Goal: Obtain resource: Obtain resource

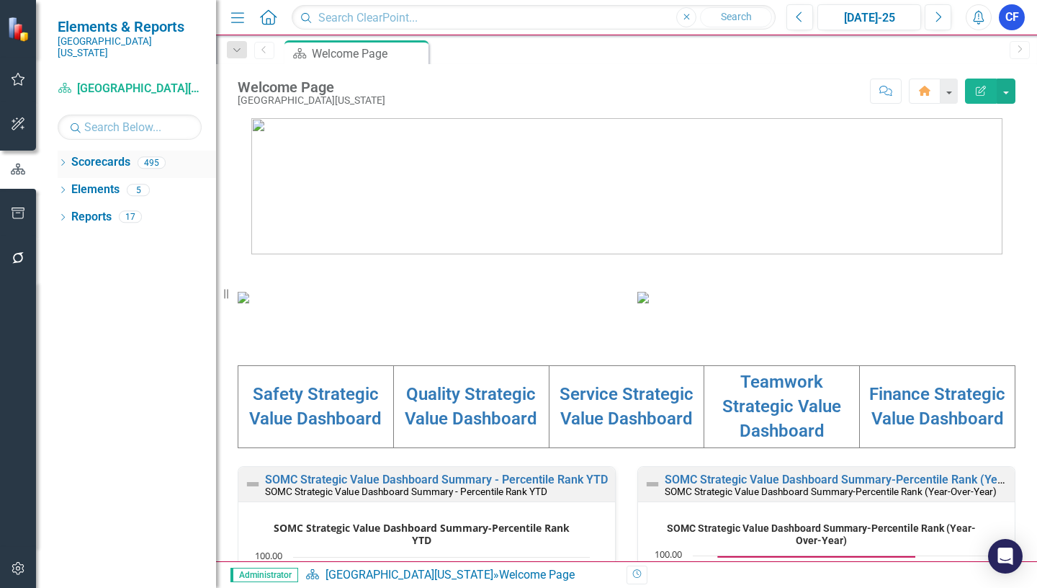
click at [63, 160] on icon "Dropdown" at bounding box center [63, 164] width 10 height 8
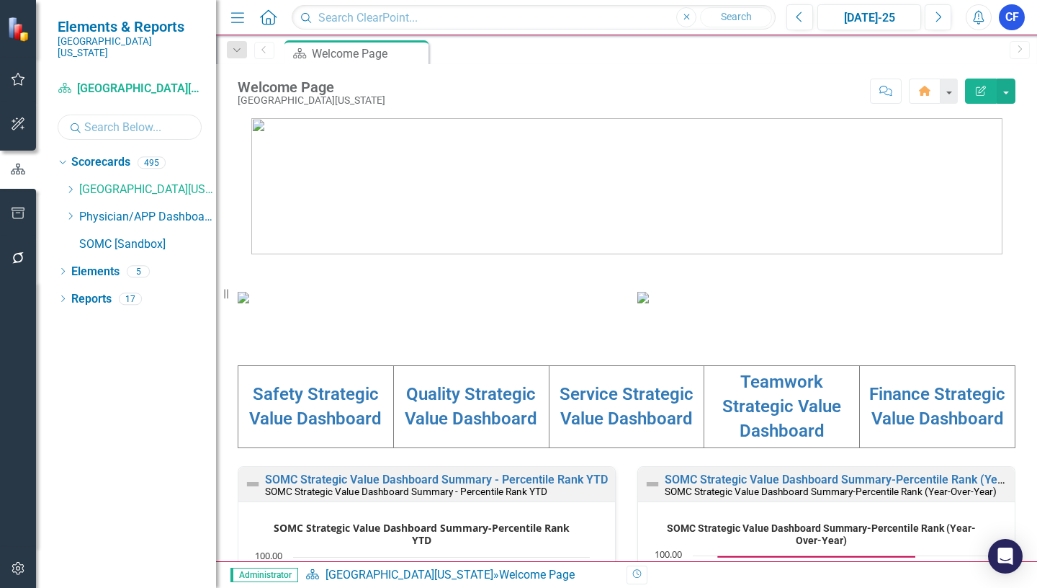
click at [102, 118] on input "text" at bounding box center [130, 127] width 144 height 25
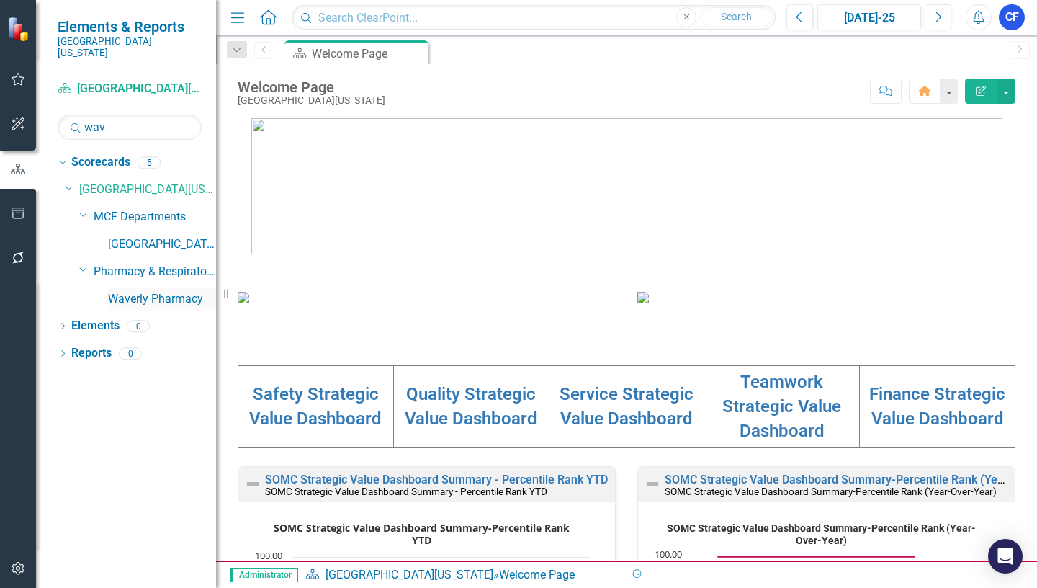
click at [161, 291] on link "Waverly Pharmacy" at bounding box center [162, 299] width 108 height 17
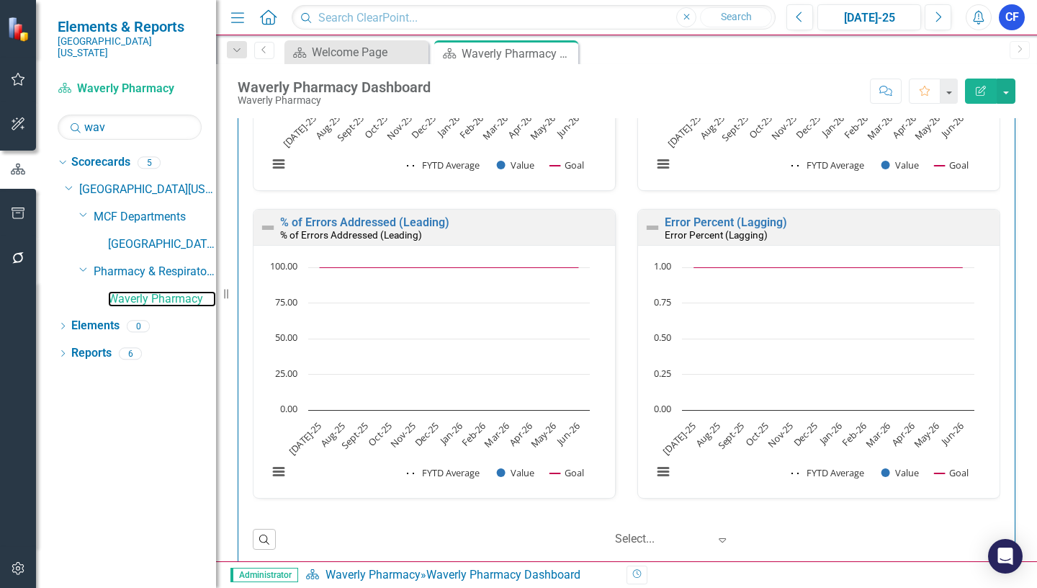
scroll to position [3160, 0]
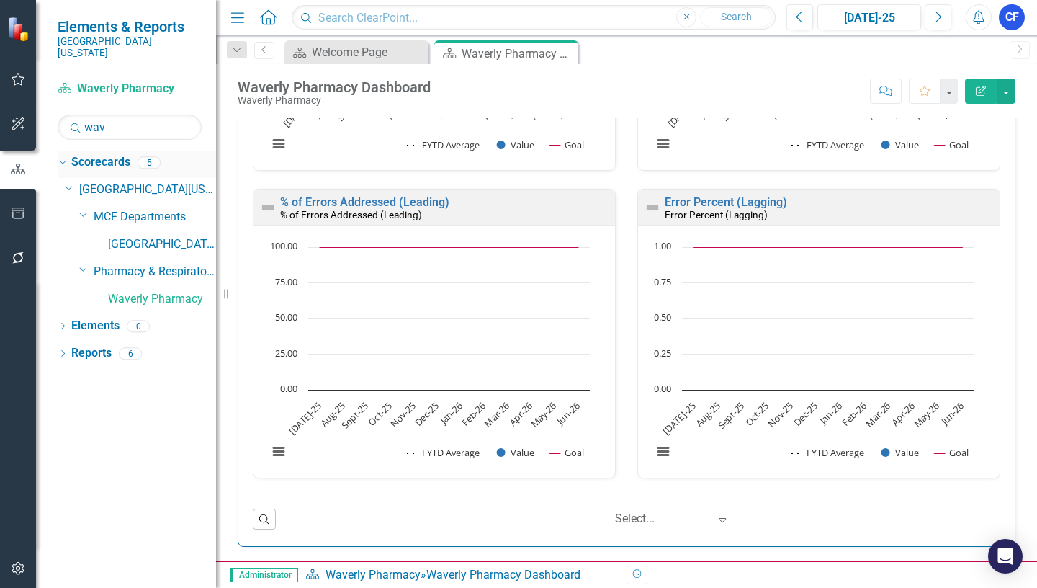
click at [0, 0] on icon "Close" at bounding box center [0, 0] width 0 height 0
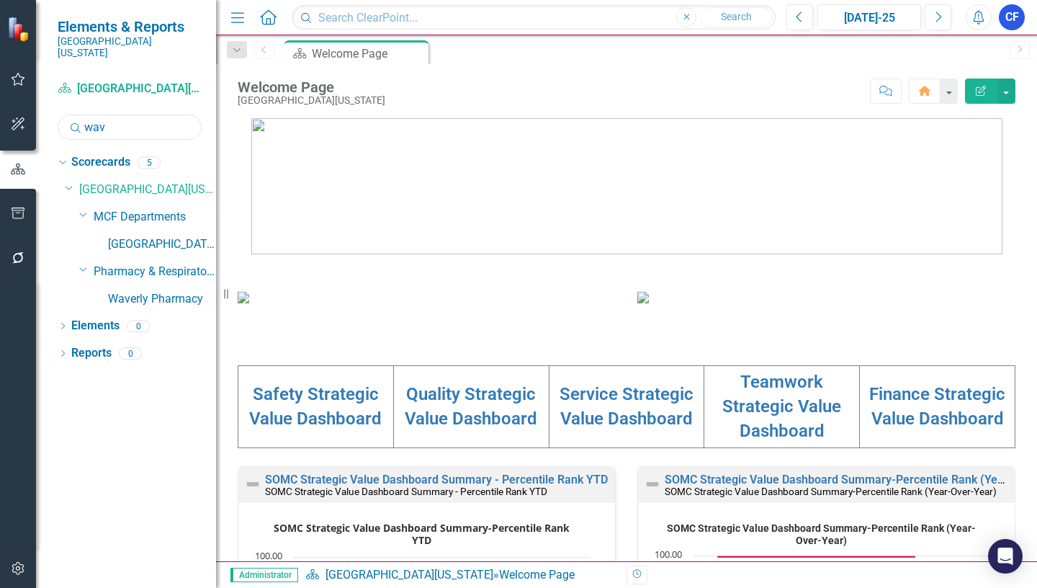
drag, startPoint x: 113, startPoint y: 112, endPoint x: 84, endPoint y: 120, distance: 30.6
click at [81, 115] on div "Search wav" at bounding box center [130, 127] width 144 height 25
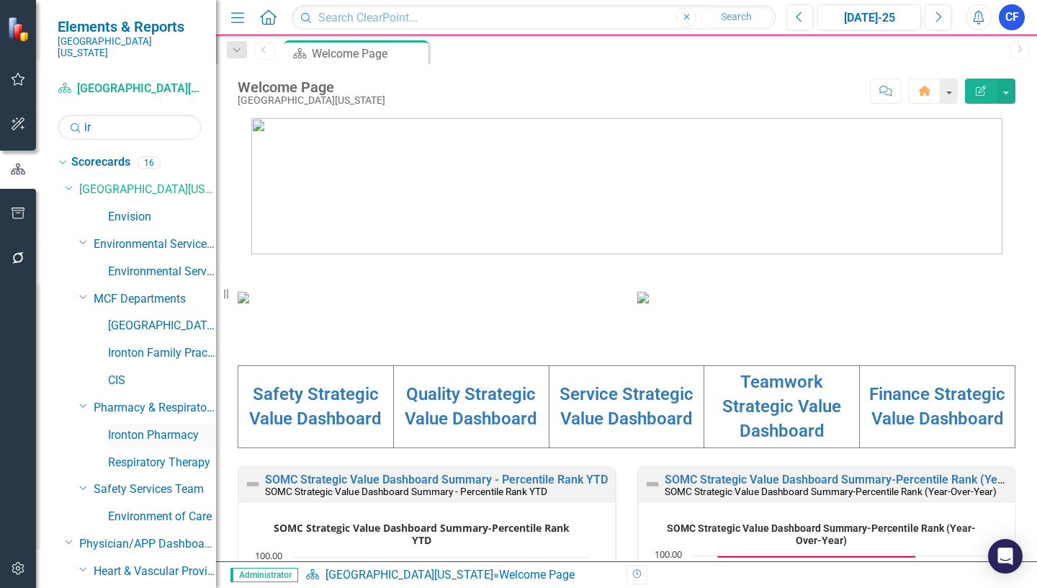
click at [175, 427] on link "Ironton Pharmacy" at bounding box center [162, 435] width 108 height 17
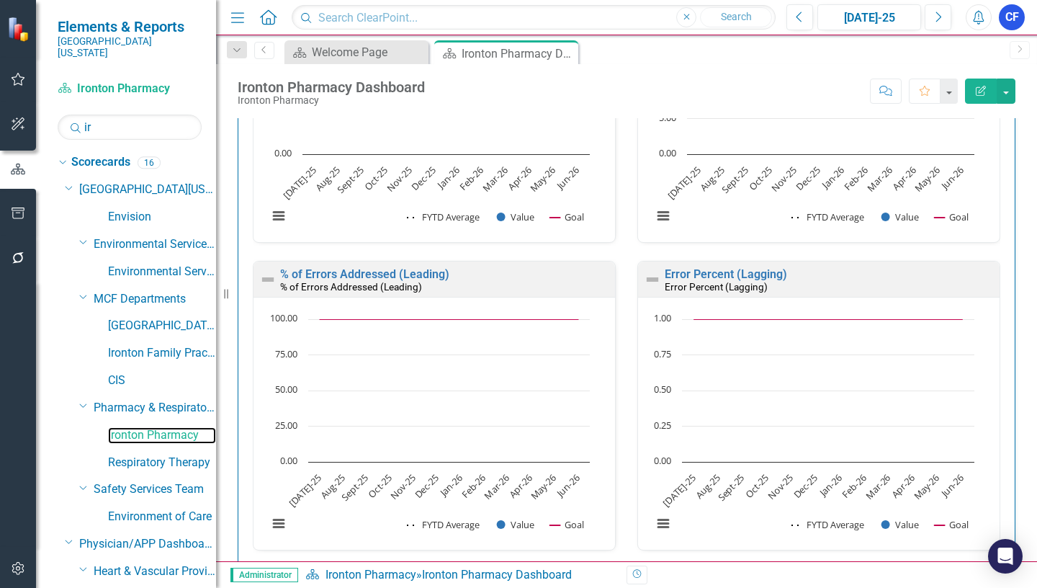
scroll to position [3160, 0]
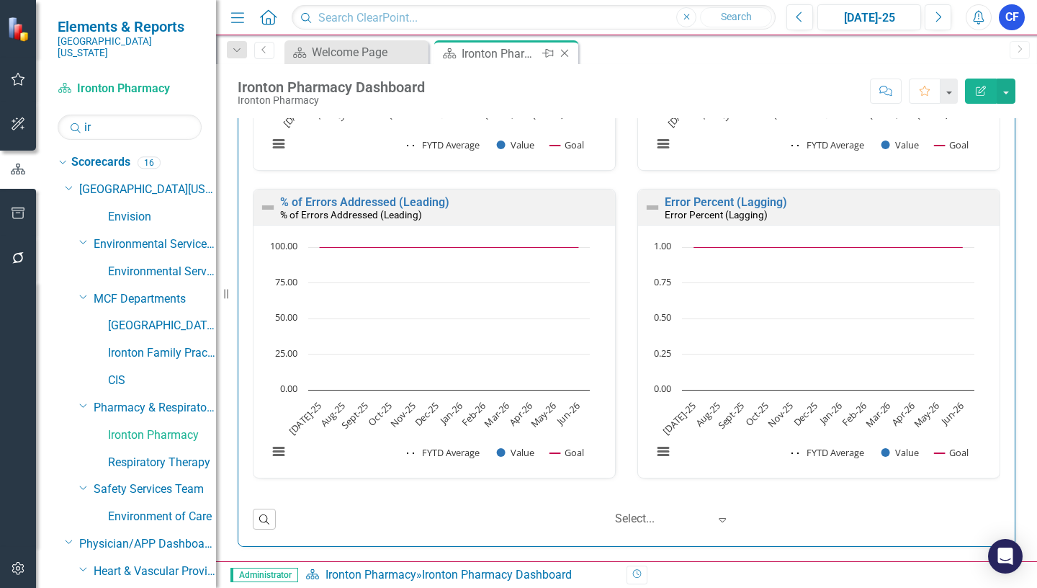
click at [565, 54] on icon at bounding box center [565, 54] width 8 height 8
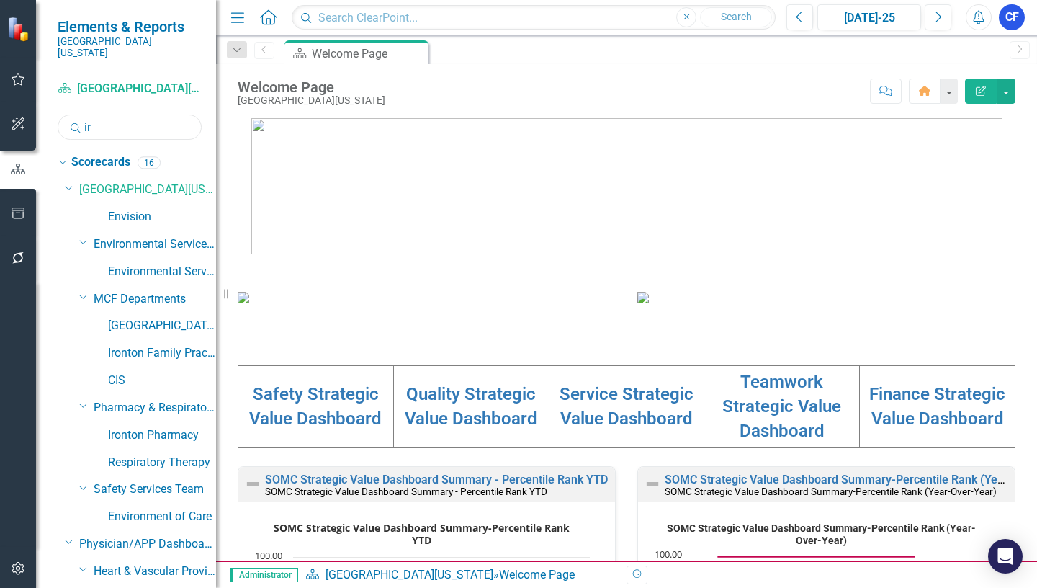
drag, startPoint x: 92, startPoint y: 110, endPoint x: 83, endPoint y: 115, distance: 10.3
click at [83, 115] on div "Search ir" at bounding box center [130, 127] width 144 height 25
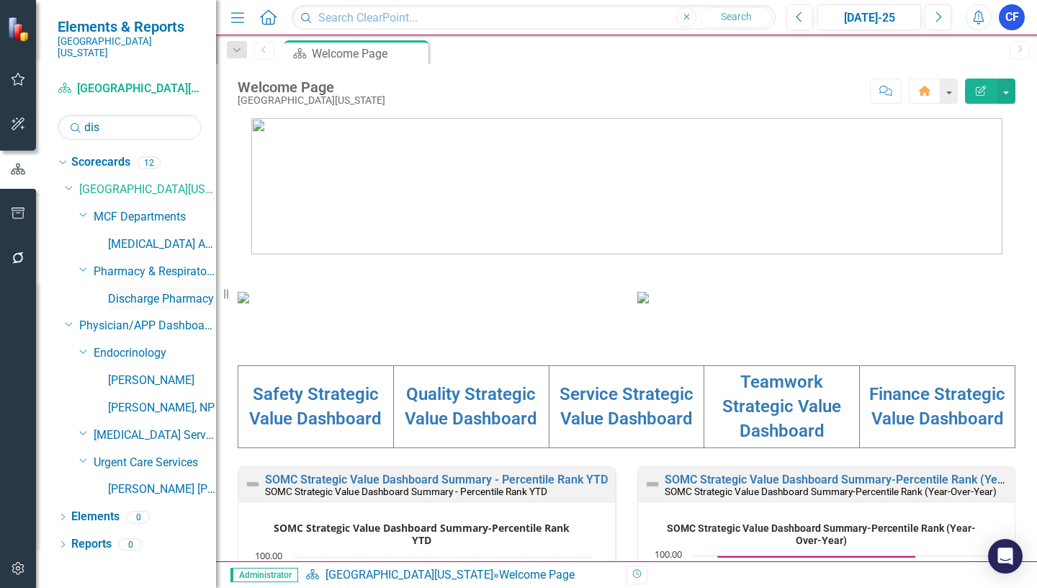
click at [186, 291] on link "Discharge Pharmacy" at bounding box center [162, 299] width 108 height 17
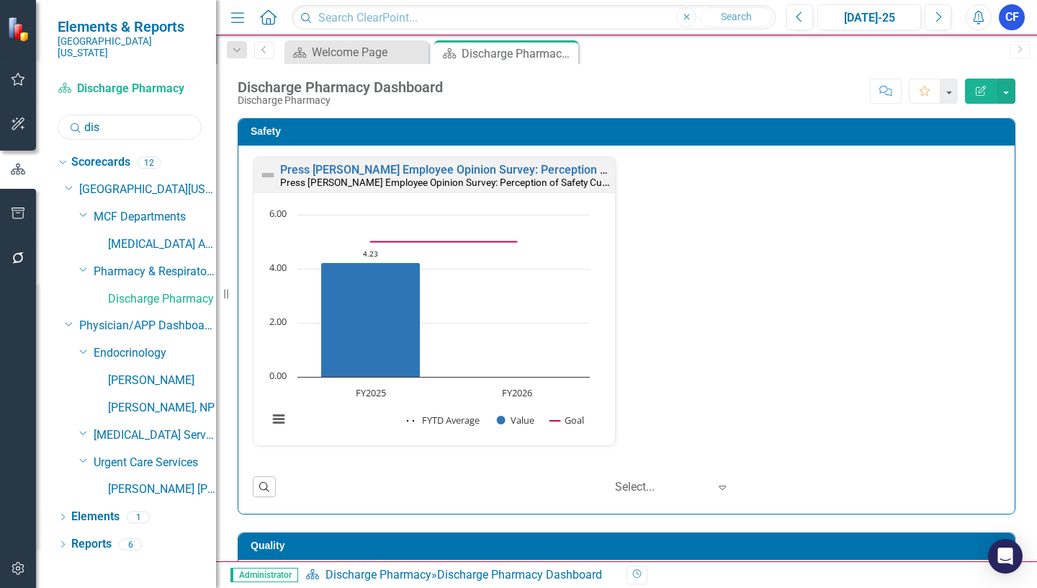
drag, startPoint x: 102, startPoint y: 116, endPoint x: 83, endPoint y: 114, distance: 18.9
click at [83, 115] on div "Search dis" at bounding box center [130, 127] width 144 height 25
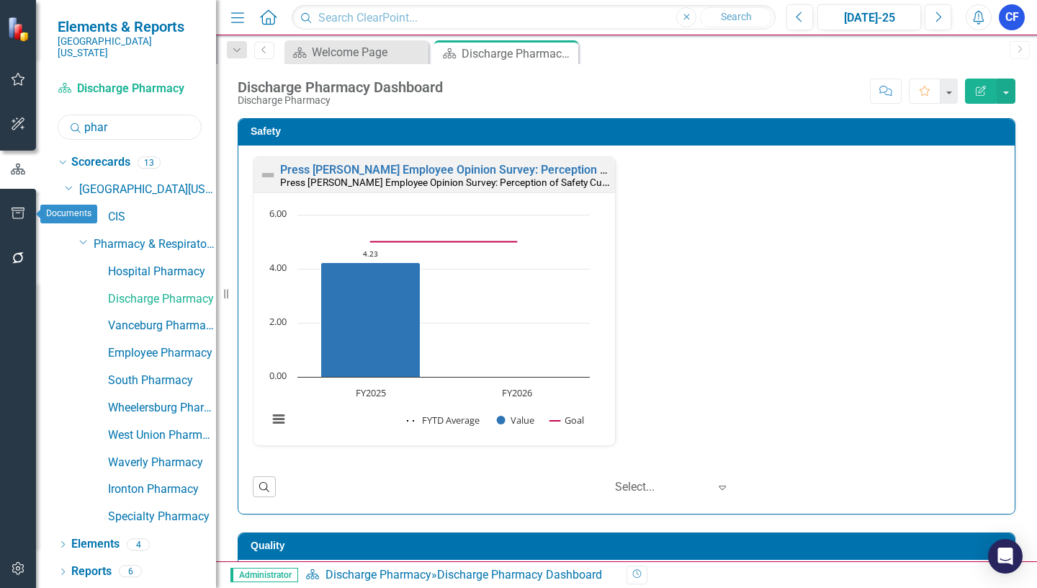
type input "phar"
click at [17, 215] on icon "button" at bounding box center [18, 213] width 15 height 12
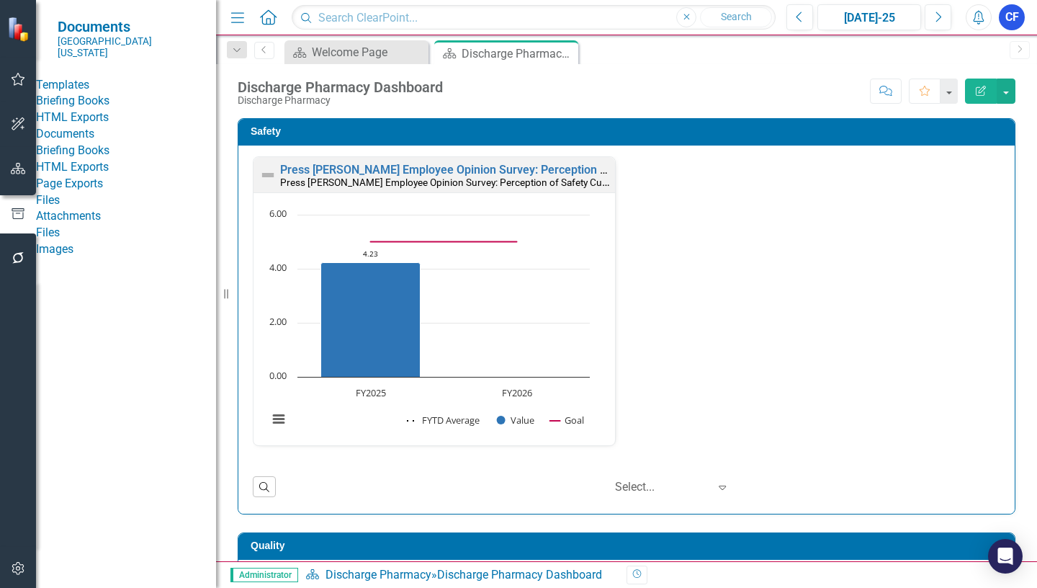
click at [126, 103] on link "Briefing Books" at bounding box center [126, 101] width 180 height 17
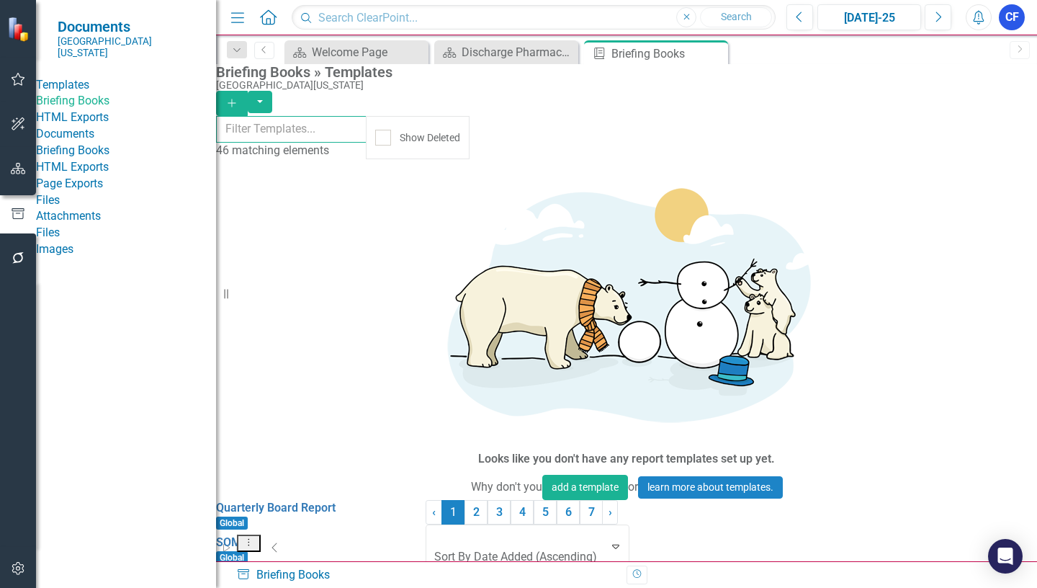
click at [299, 130] on input "text" at bounding box center [291, 129] width 151 height 27
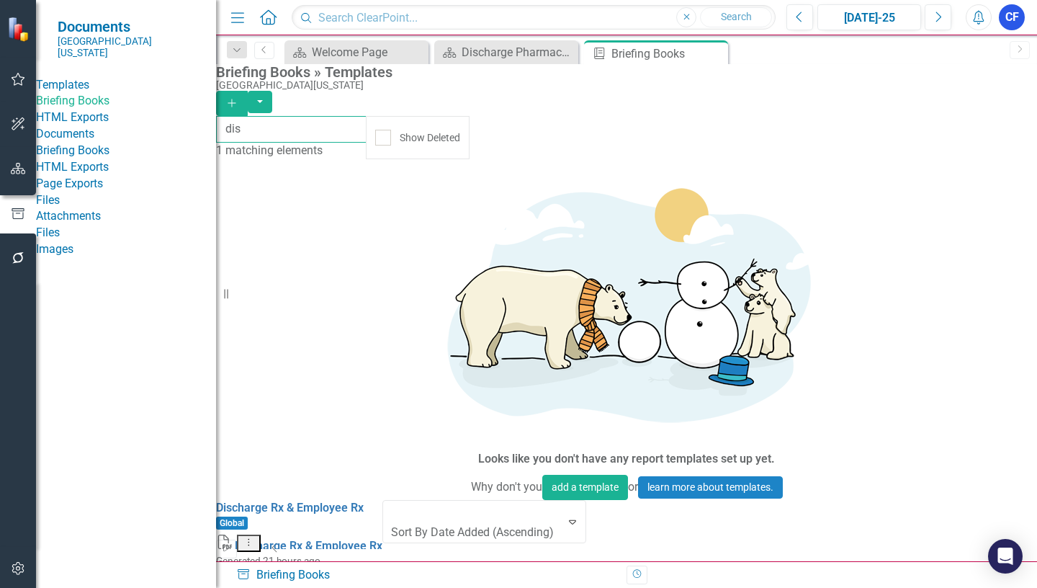
type input "dis"
click at [261, 534] on button "Dropdown Menu" at bounding box center [249, 543] width 24 height 18
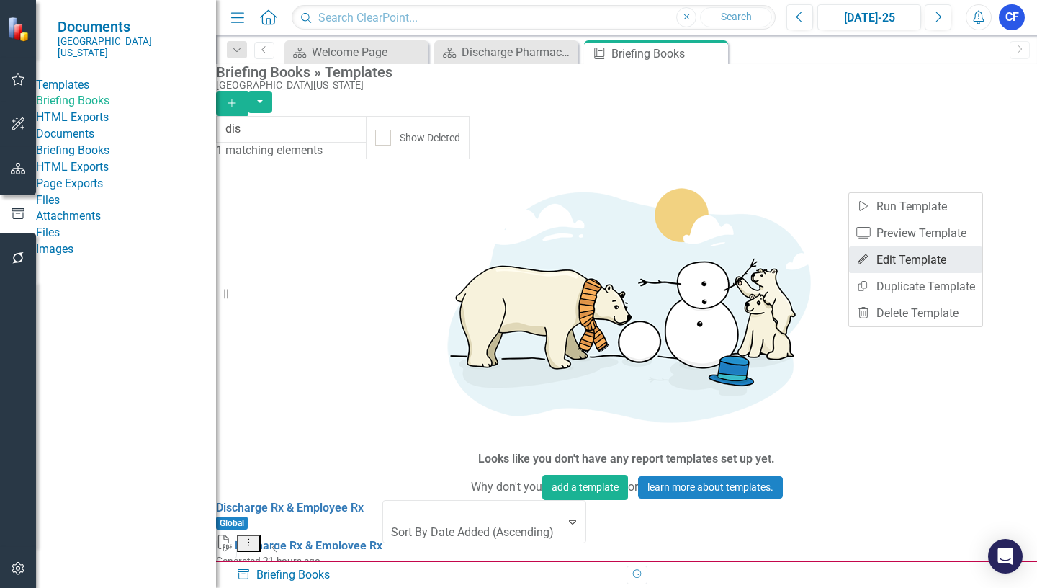
click at [930, 257] on link "Edit Edit Template" at bounding box center [915, 259] width 133 height 27
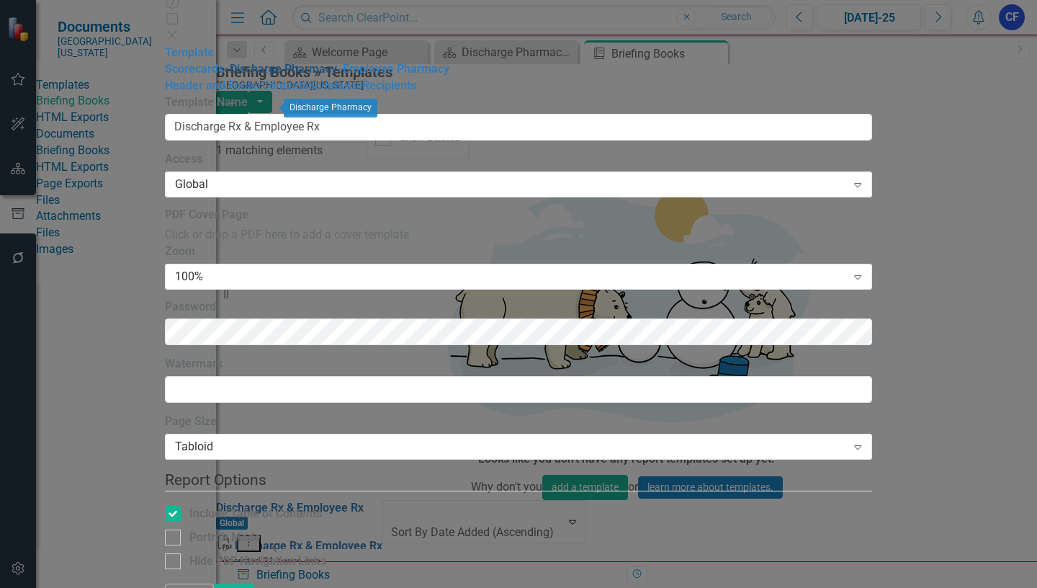
click at [224, 76] on link "» Discharge Pharmacy" at bounding box center [280, 69] width 113 height 14
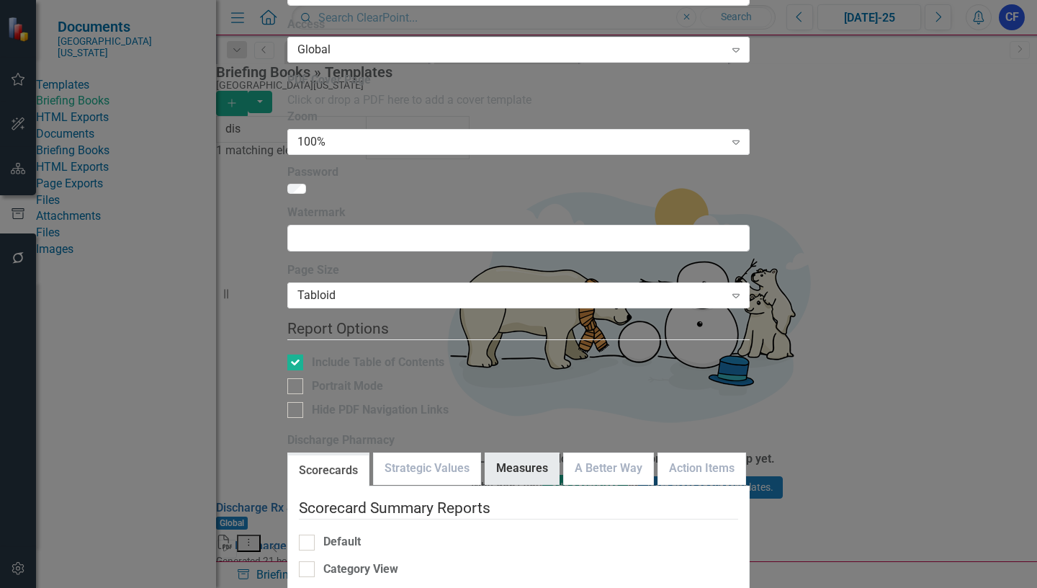
click at [542, 453] on link "Measures" at bounding box center [521, 468] width 73 height 31
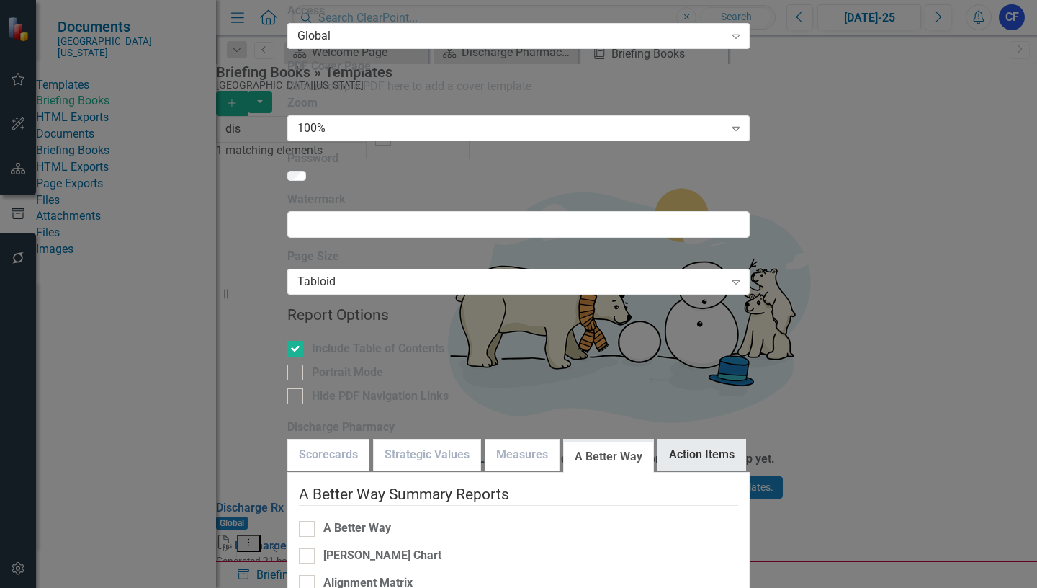
click at [723, 439] on link "Action Items" at bounding box center [701, 454] width 87 height 31
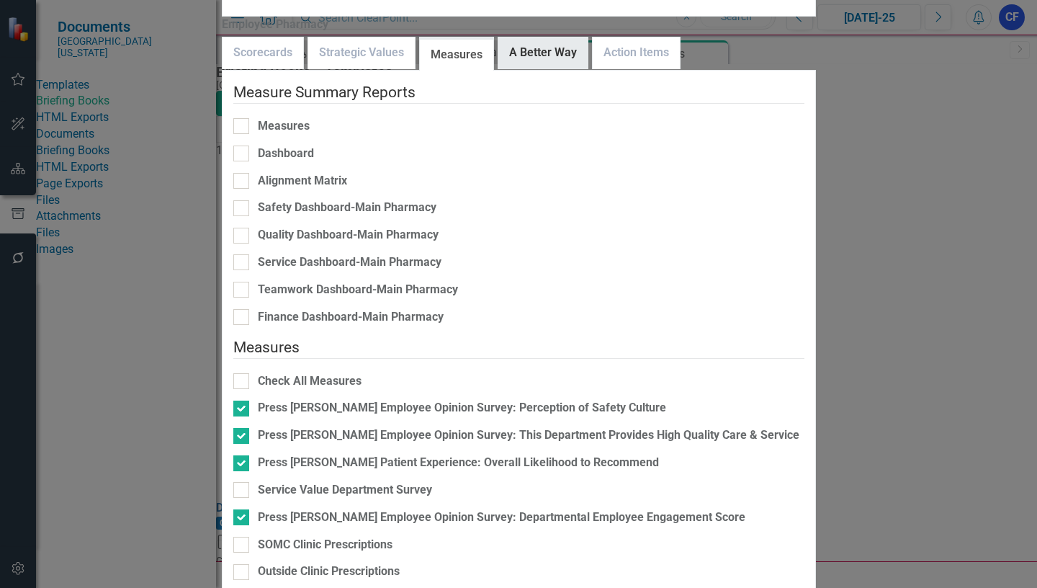
click at [588, 68] on link "A Better Way" at bounding box center [542, 52] width 89 height 31
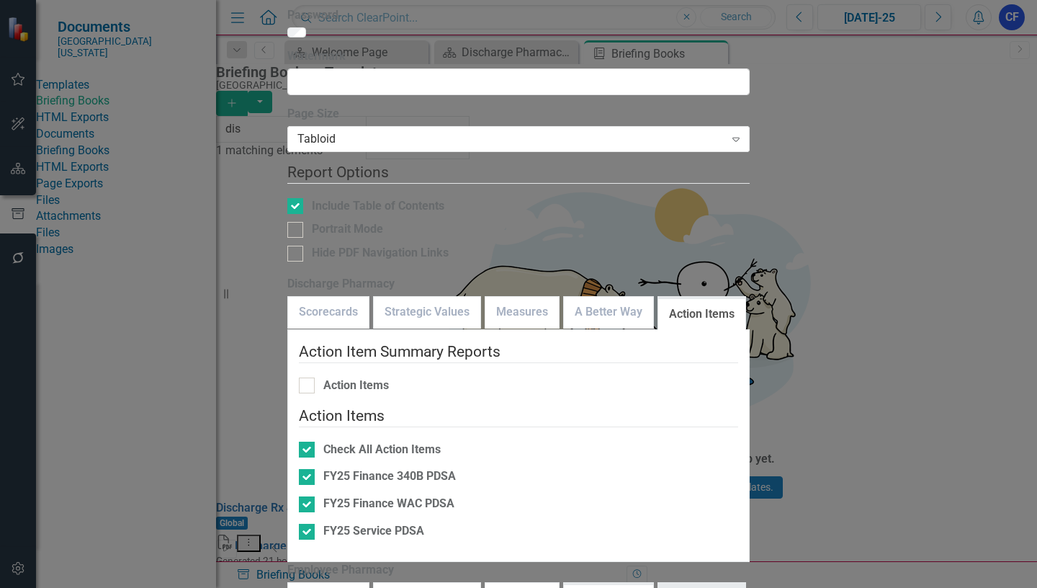
click at [730, 583] on link "Action Items" at bounding box center [701, 598] width 87 height 31
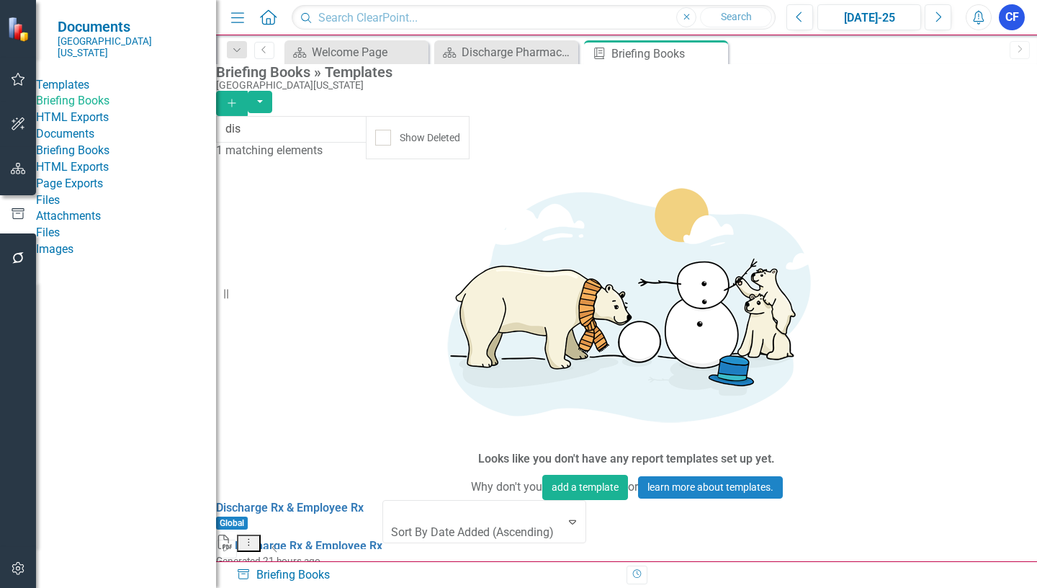
click at [972, 18] on icon "Alerts" at bounding box center [978, 17] width 15 height 14
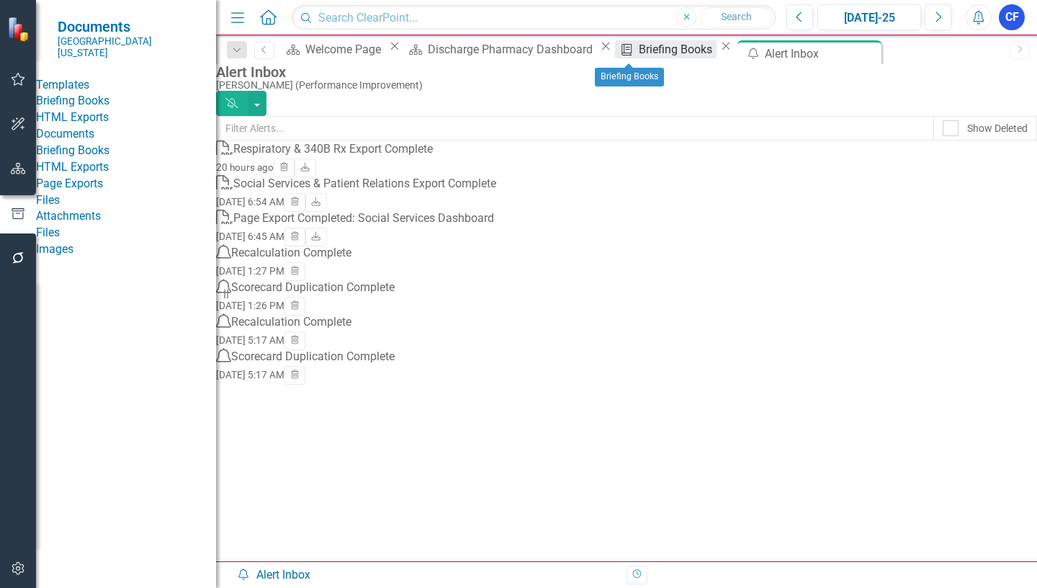
click at [649, 55] on div "Briefing Books" at bounding box center [678, 49] width 78 height 18
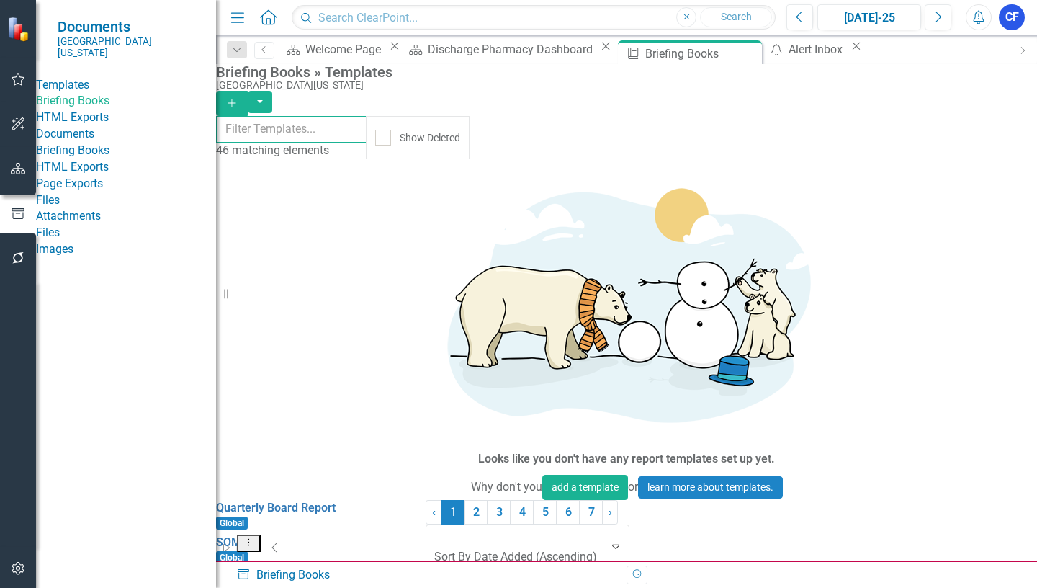
click at [270, 133] on input "text" at bounding box center [291, 129] width 151 height 27
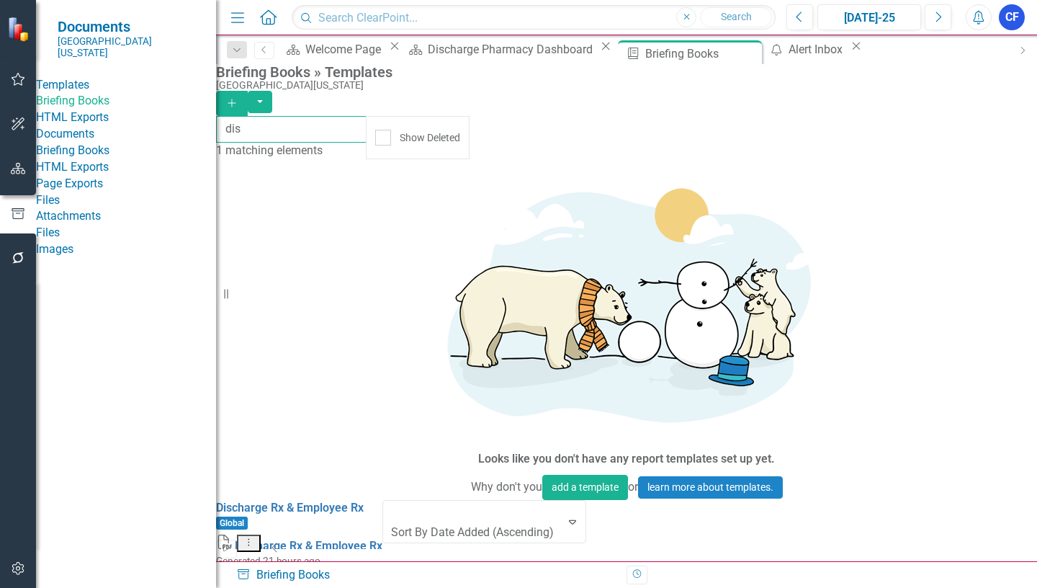
type input "dis"
click at [255, 537] on icon "Dropdown Menu" at bounding box center [249, 541] width 12 height 9
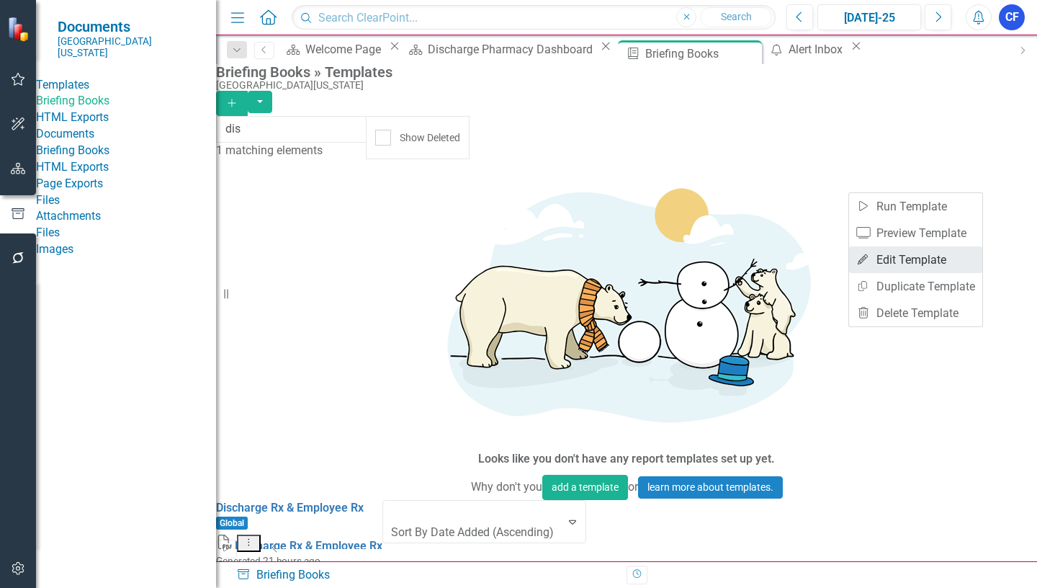
click at [915, 260] on link "Edit Edit Template" at bounding box center [915, 259] width 133 height 27
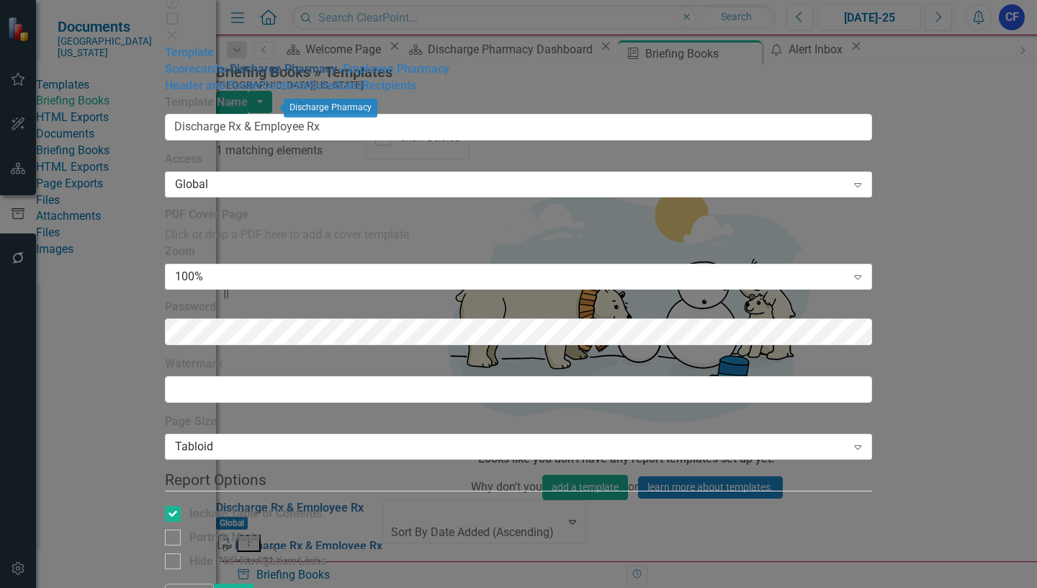
click at [224, 76] on link "» Discharge Pharmacy" at bounding box center [280, 69] width 113 height 14
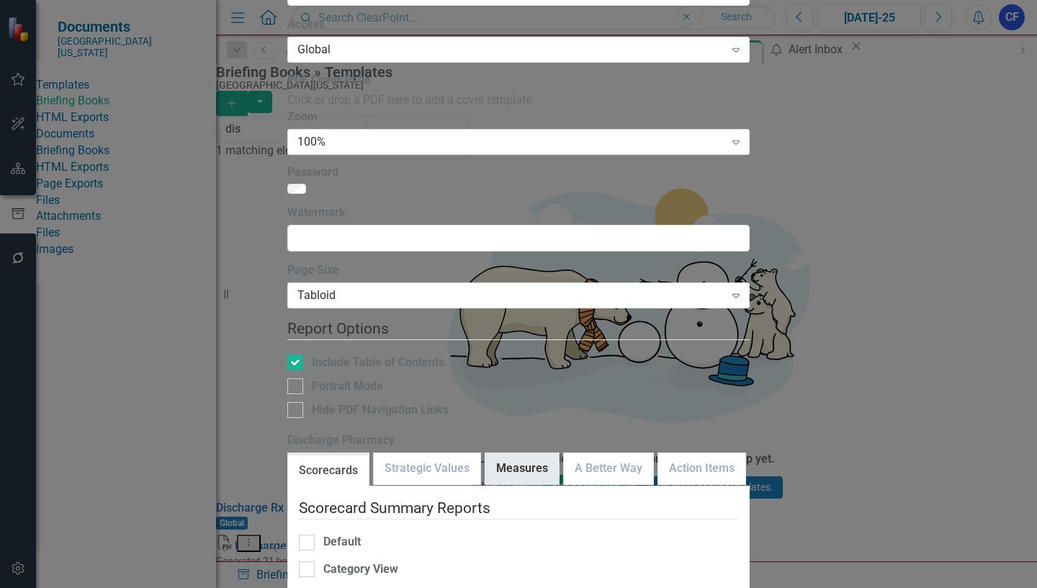
click at [553, 453] on link "Measures" at bounding box center [521, 468] width 73 height 31
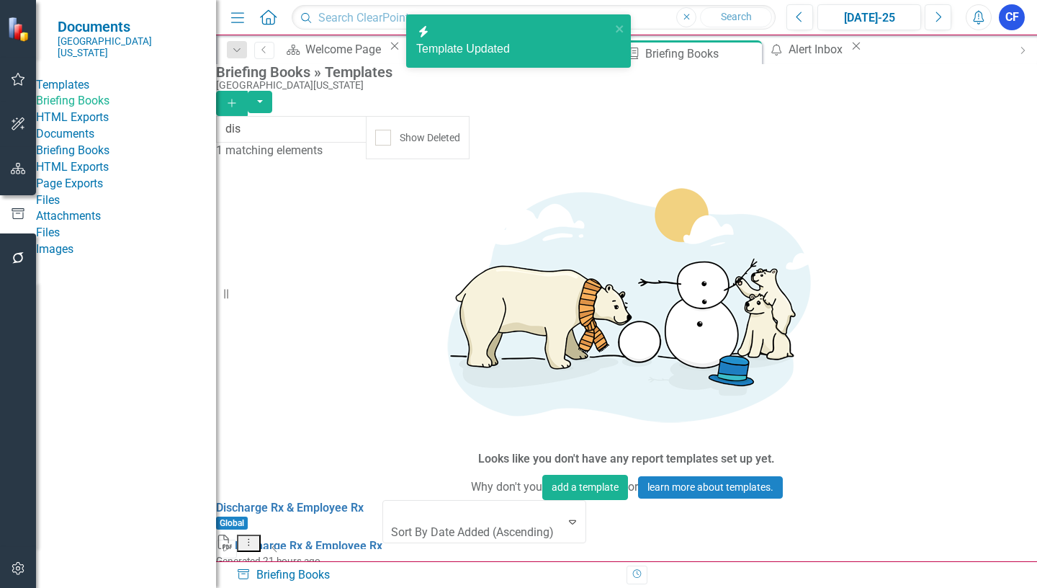
click at [255, 537] on icon "Dropdown Menu" at bounding box center [249, 541] width 12 height 9
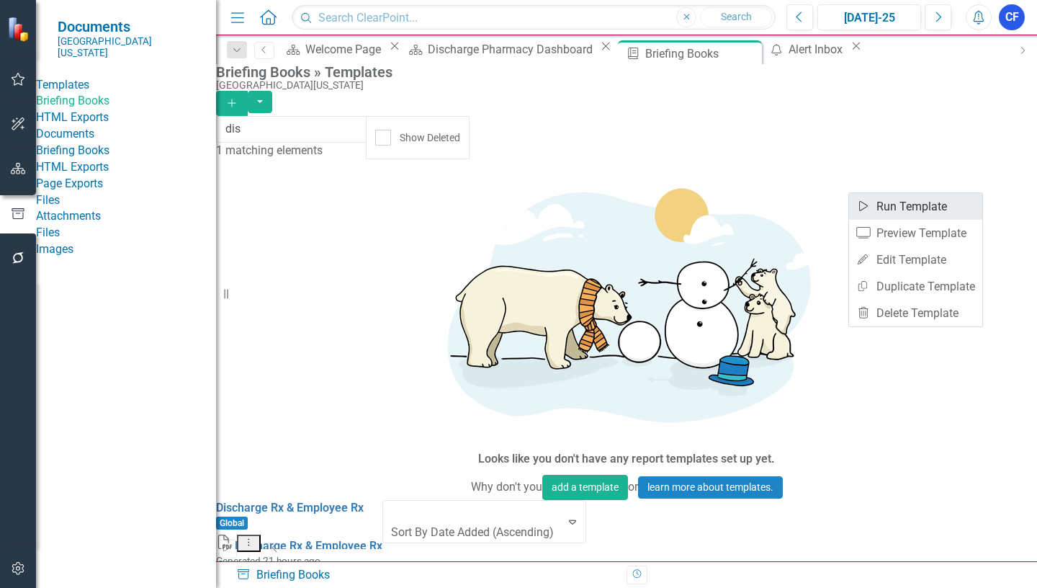
click at [924, 203] on link "Start Run Template" at bounding box center [915, 206] width 133 height 27
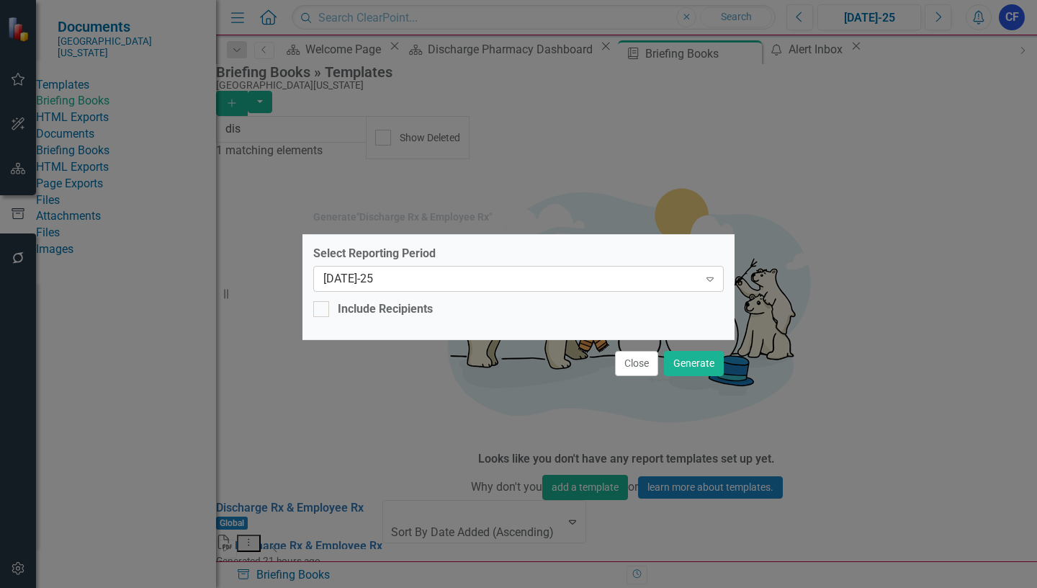
click at [712, 280] on icon "Expand" at bounding box center [710, 279] width 14 height 12
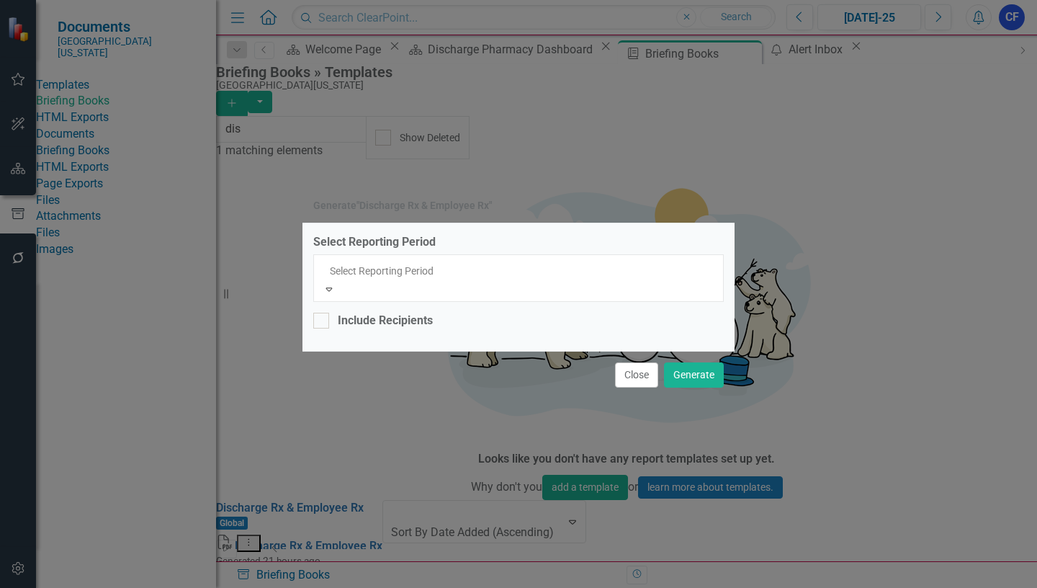
scroll to position [1040, 0]
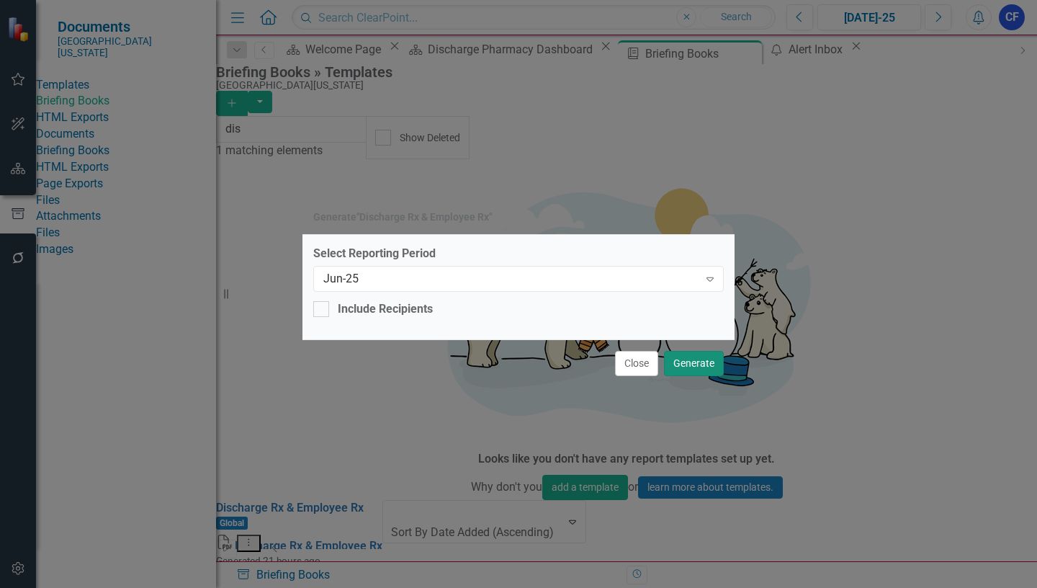
click at [700, 362] on button "Generate" at bounding box center [694, 363] width 60 height 25
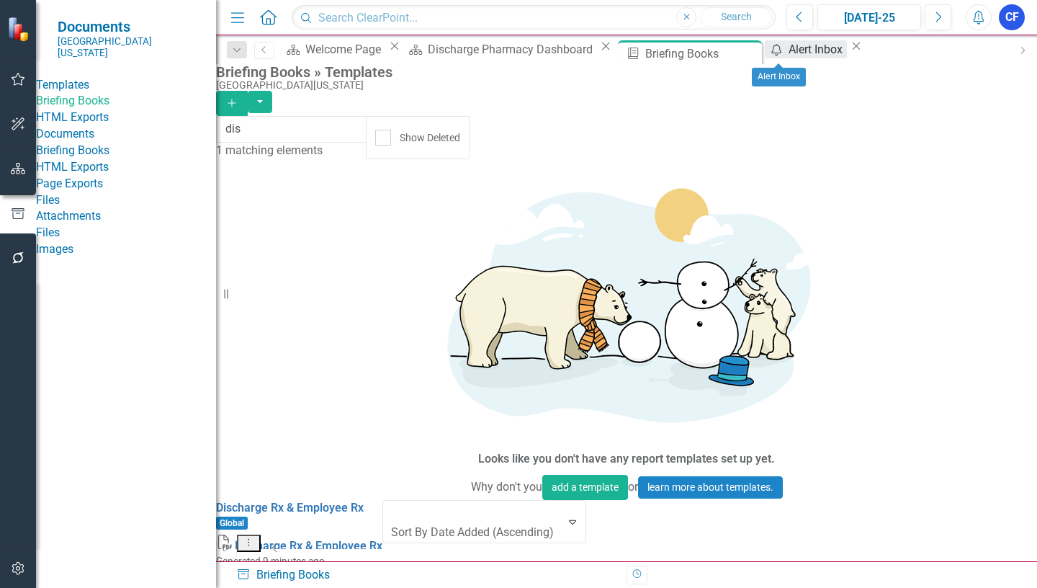
click at [797, 53] on div "Alert Inbox" at bounding box center [818, 49] width 58 height 18
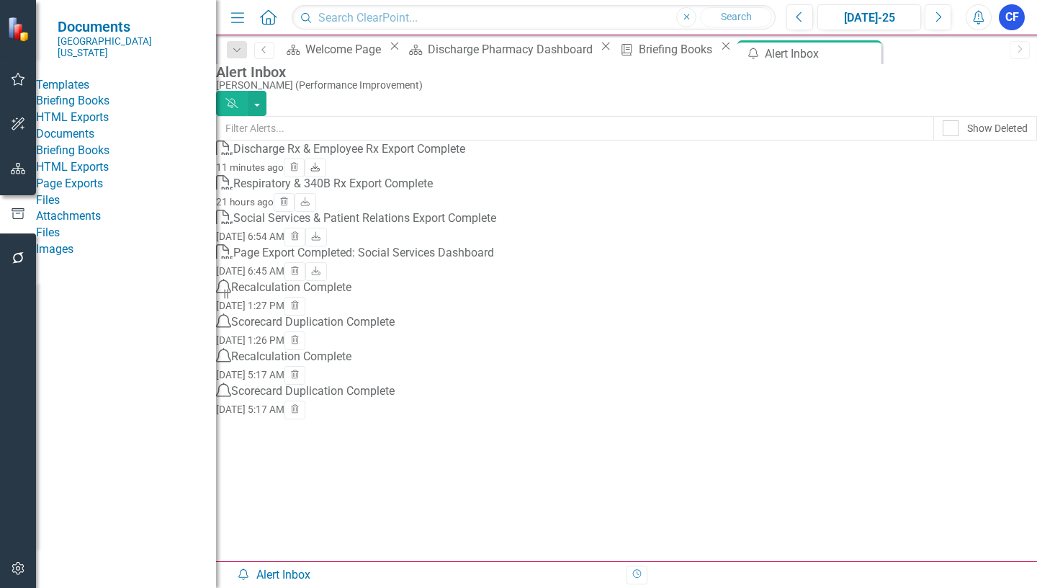
click at [321, 172] on icon "Download" at bounding box center [315, 167] width 11 height 9
click at [0, 0] on icon "Close" at bounding box center [0, 0] width 0 height 0
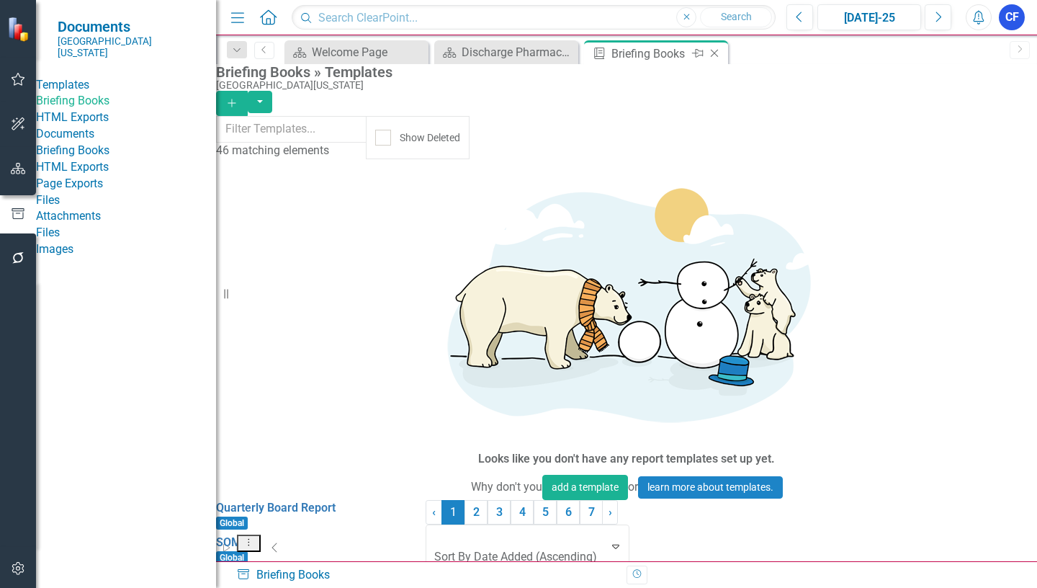
click at [711, 53] on icon "Close" at bounding box center [714, 54] width 14 height 12
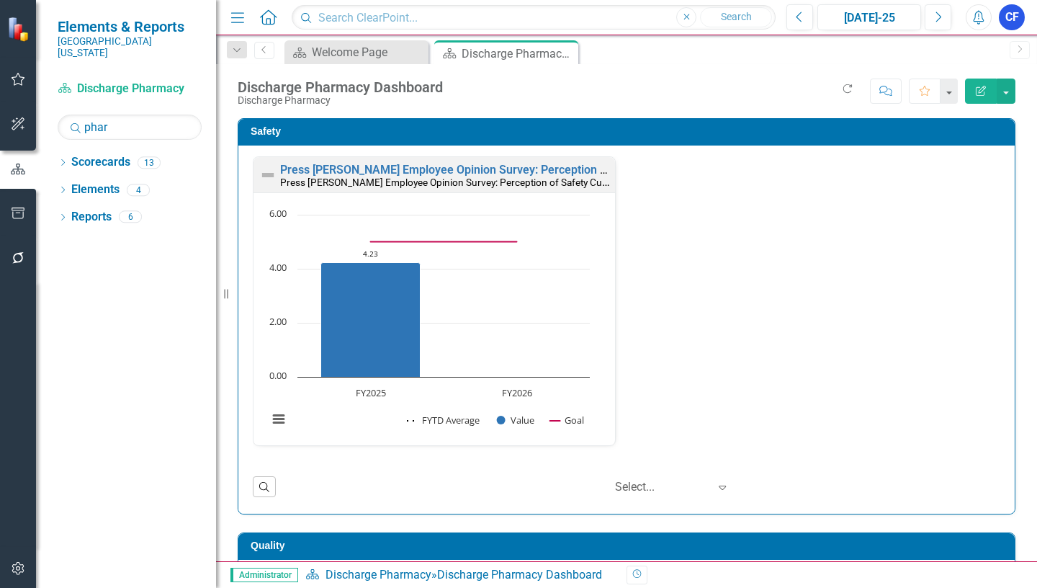
click at [0, 0] on icon "Close" at bounding box center [0, 0] width 0 height 0
